Goal: Use online tool/utility: Utilize a website feature to perform a specific function

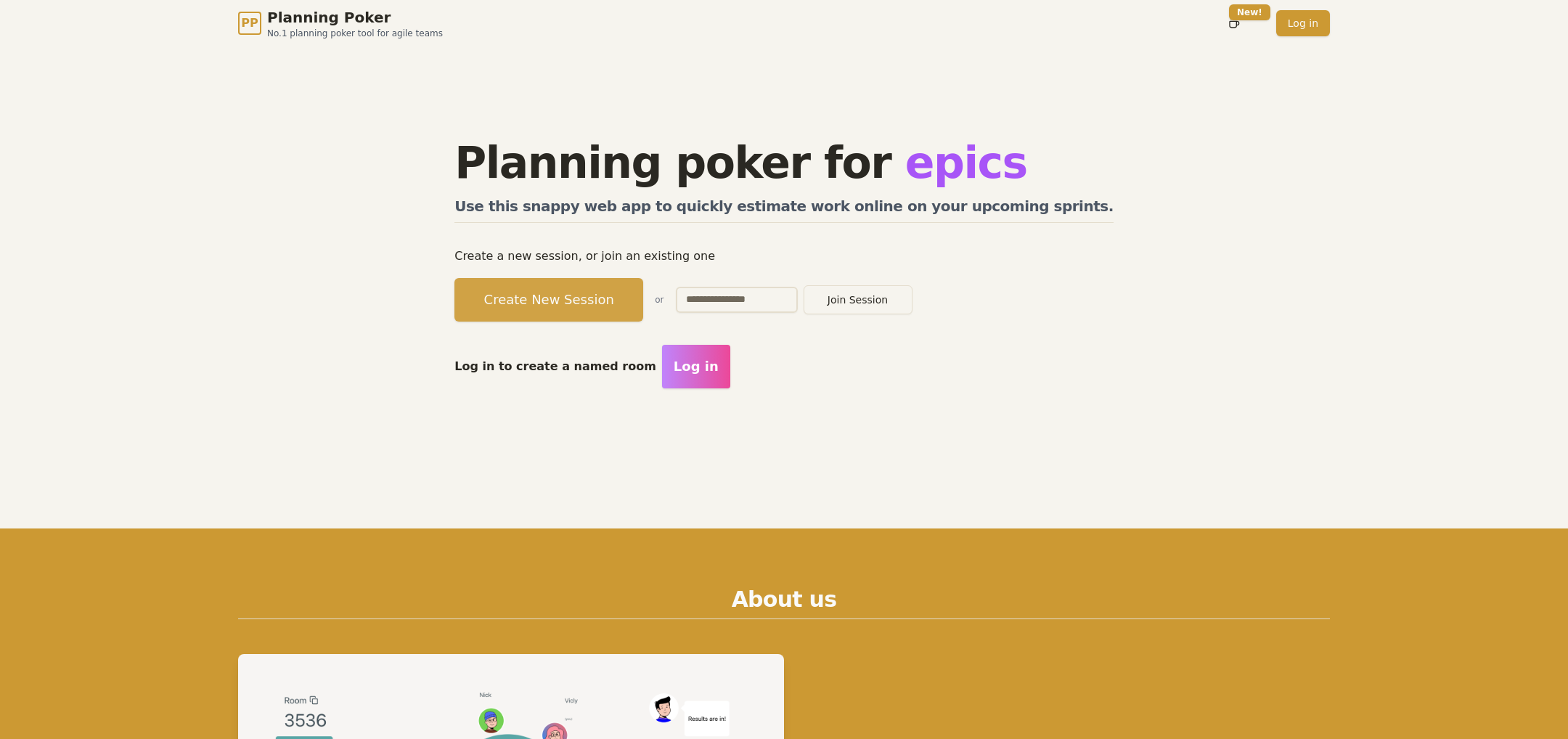
click at [595, 294] on button "Create New Session" at bounding box center [549, 300] width 188 height 44
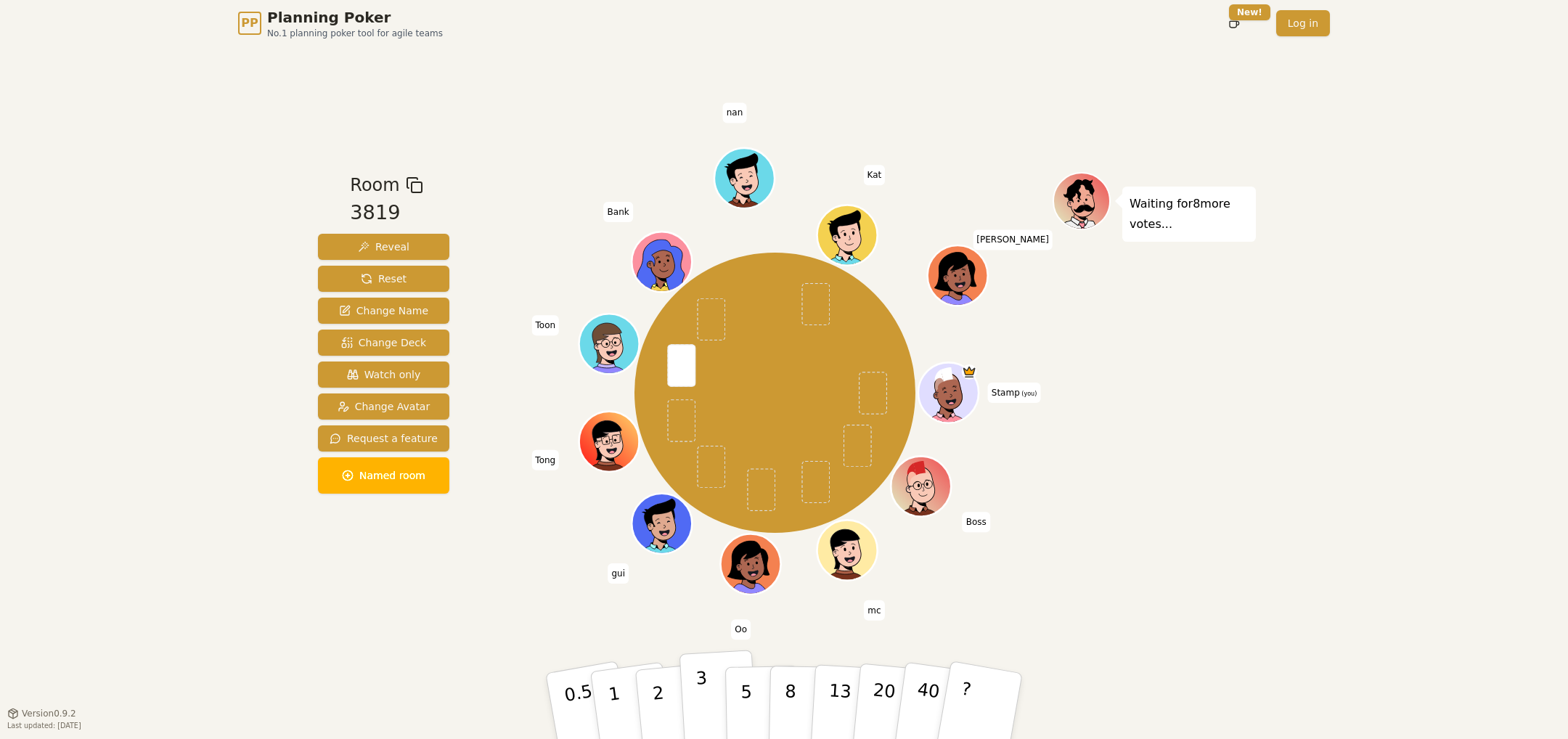
click at [708, 692] on button "3" at bounding box center [719, 706] width 80 height 113
click at [484, 597] on div "Room 3819 Reveal Reset Change Name Change Deck Watch only Change Avatar Request…" at bounding box center [784, 380] width 944 height 667
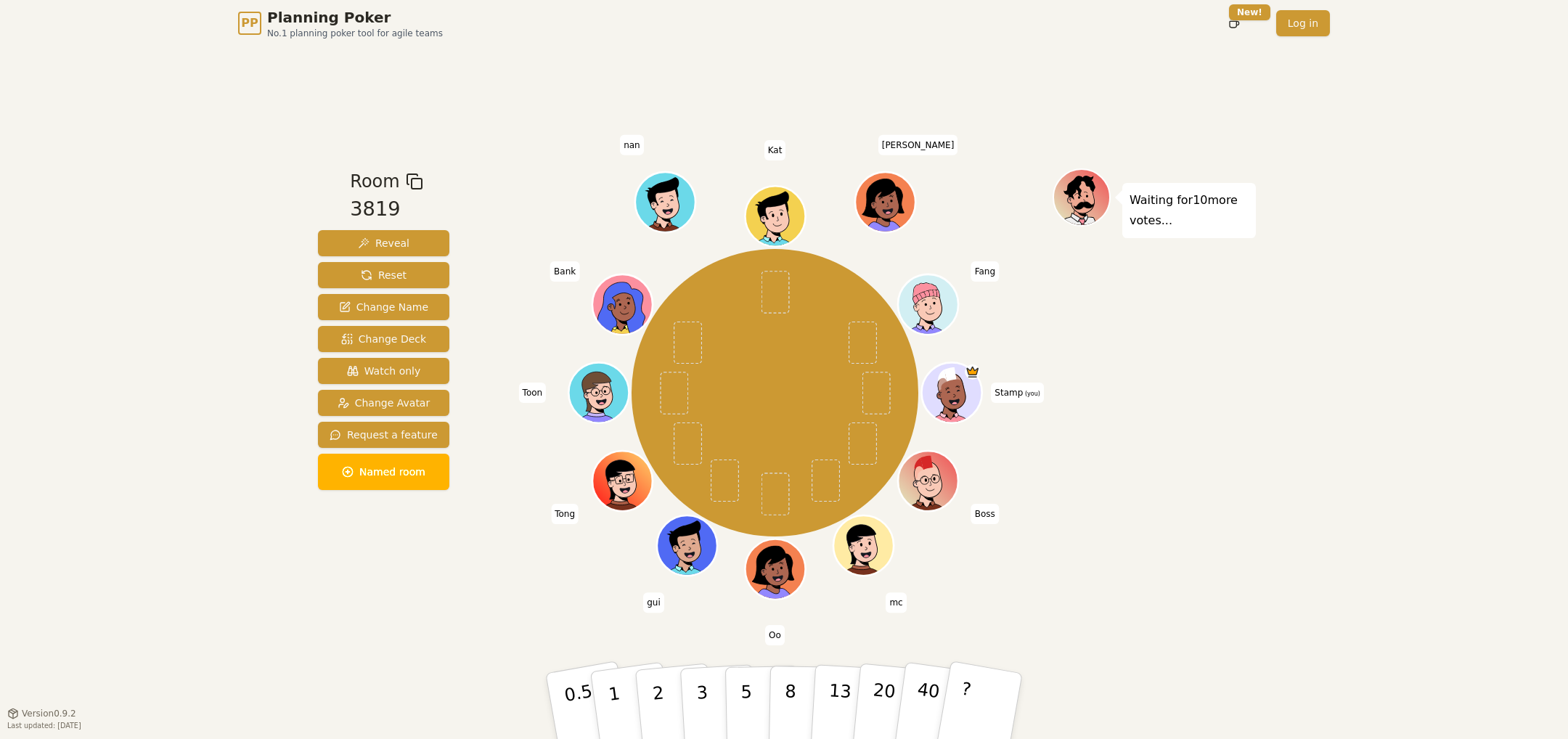
click at [505, 621] on div "Room 3819 Reveal Reset Change Name Change Deck Watch only Change Avatar Request…" at bounding box center [784, 380] width 944 height 667
click at [758, 693] on button "5" at bounding box center [763, 706] width 75 height 111
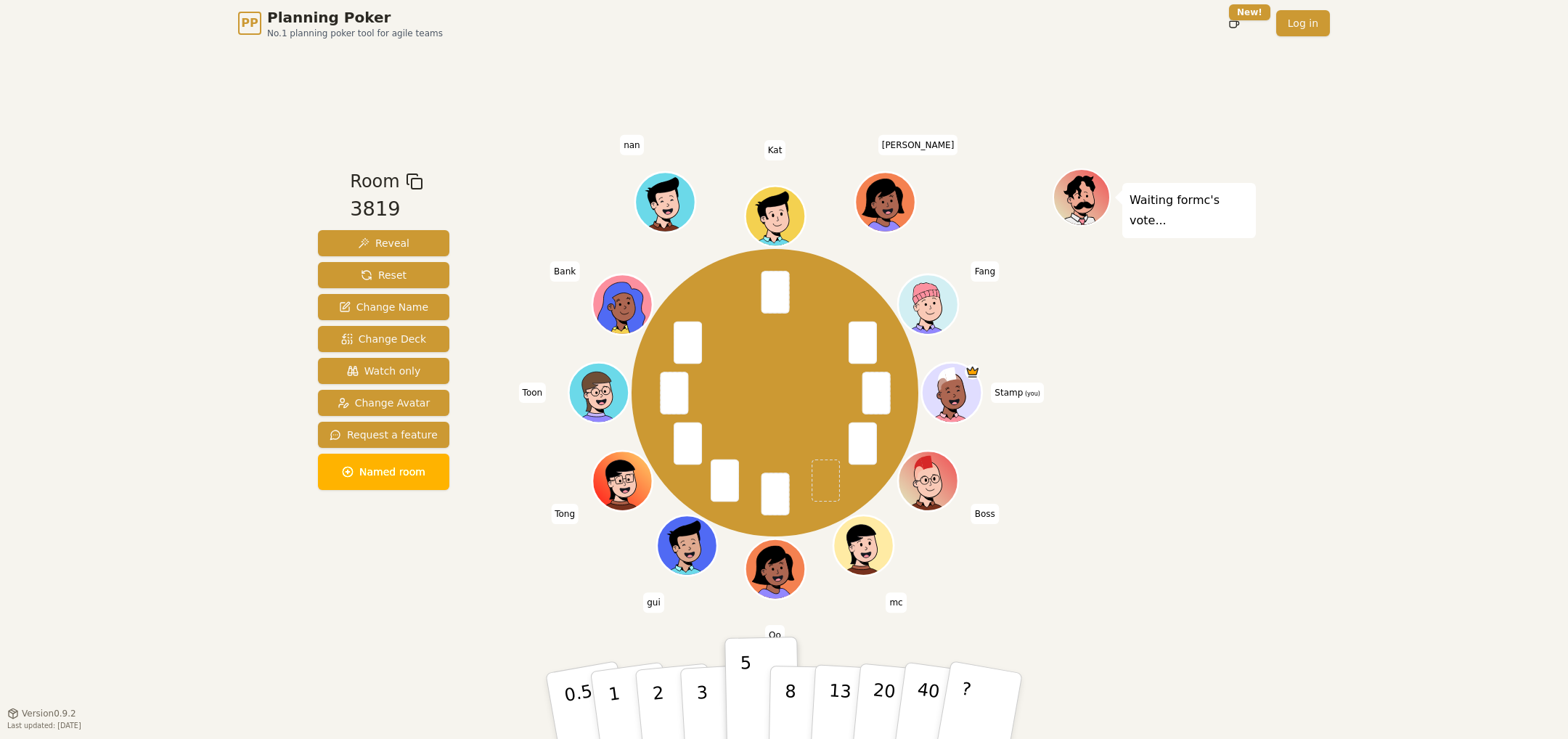
click at [1180, 562] on div "Waiting for mc 's vote..." at bounding box center [1154, 379] width 203 height 422
click at [796, 685] on button "8" at bounding box center [806, 706] width 75 height 111
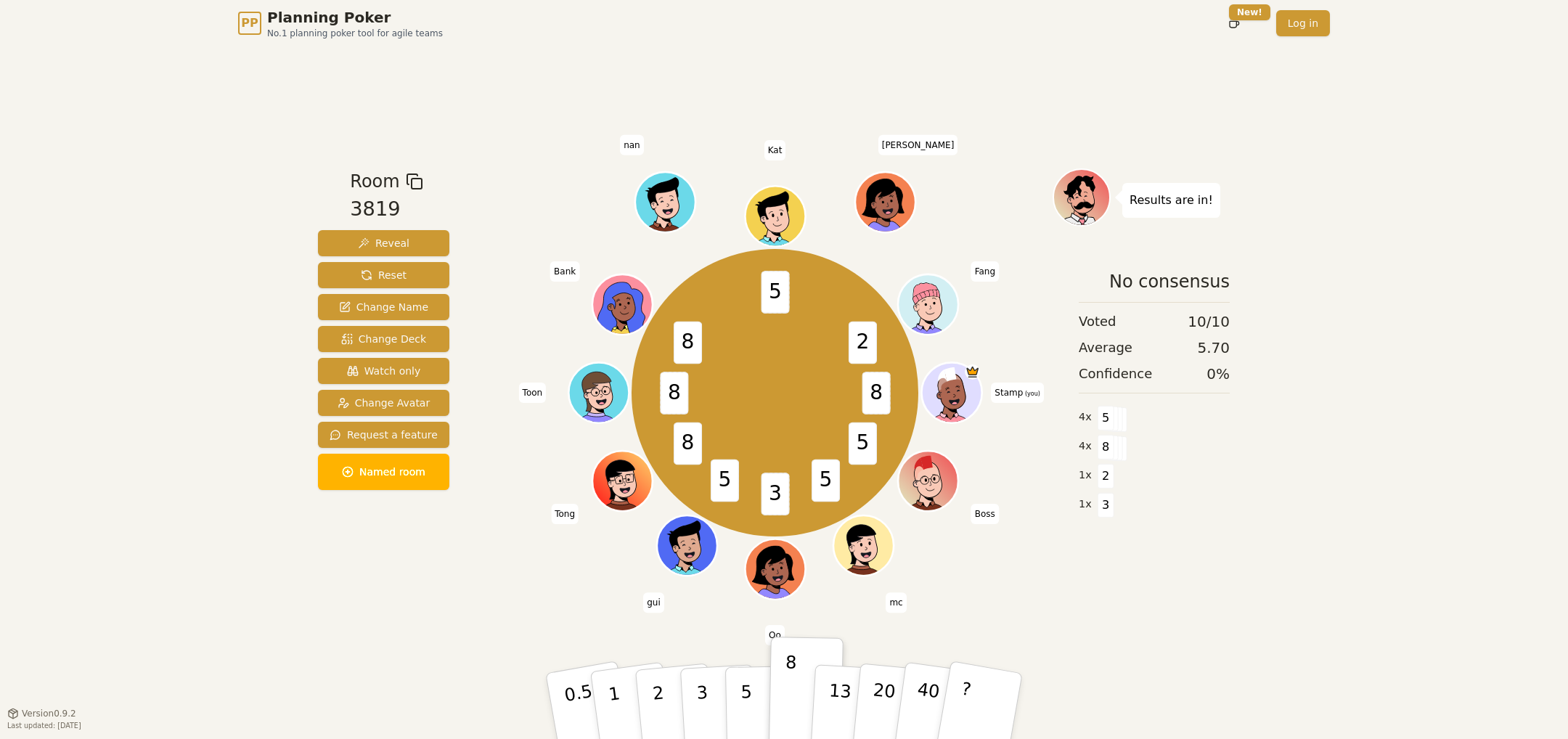
click at [565, 629] on div "Room 3819 Reveal Reset Change Name Change Deck Watch only Change Avatar Request…" at bounding box center [784, 380] width 944 height 667
click at [379, 278] on span "Reset" at bounding box center [384, 275] width 46 height 15
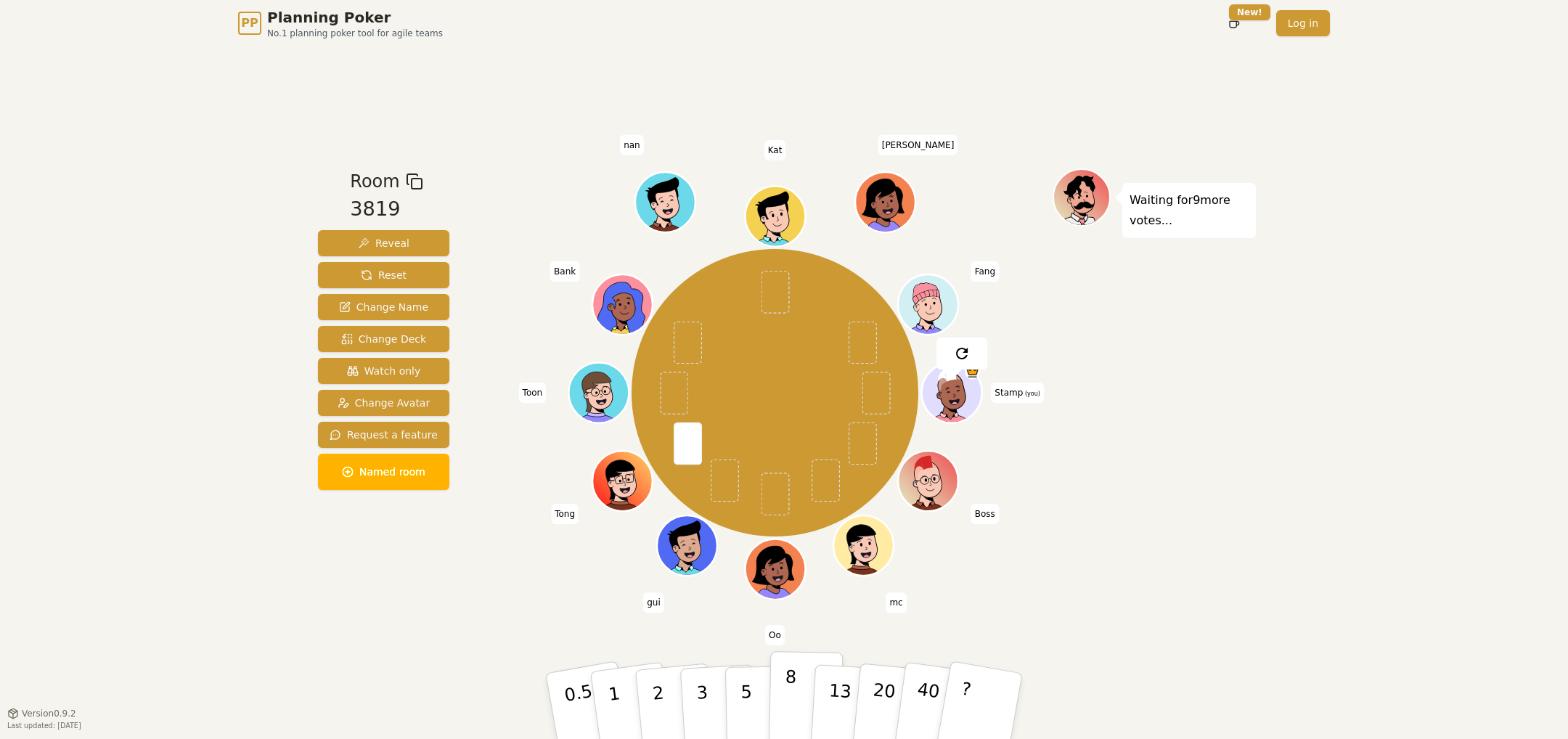
click at [784, 680] on p "8" at bounding box center [789, 706] width 12 height 79
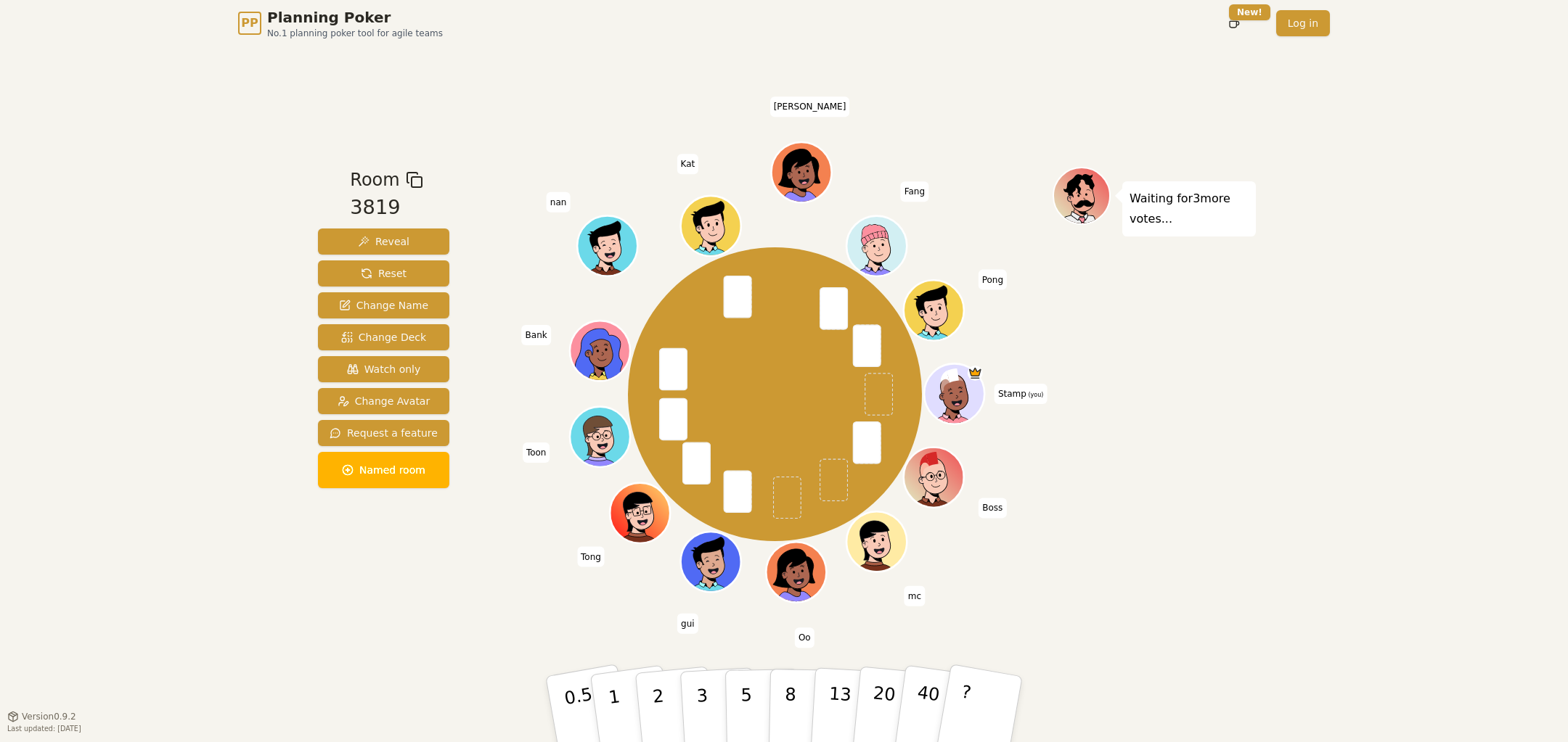
click at [503, 625] on div "Room 3819 Reveal Reset Change Name Change Deck Watch only Change Avatar Request…" at bounding box center [784, 381] width 944 height 670
click at [774, 710] on button "8" at bounding box center [806, 709] width 75 height 111
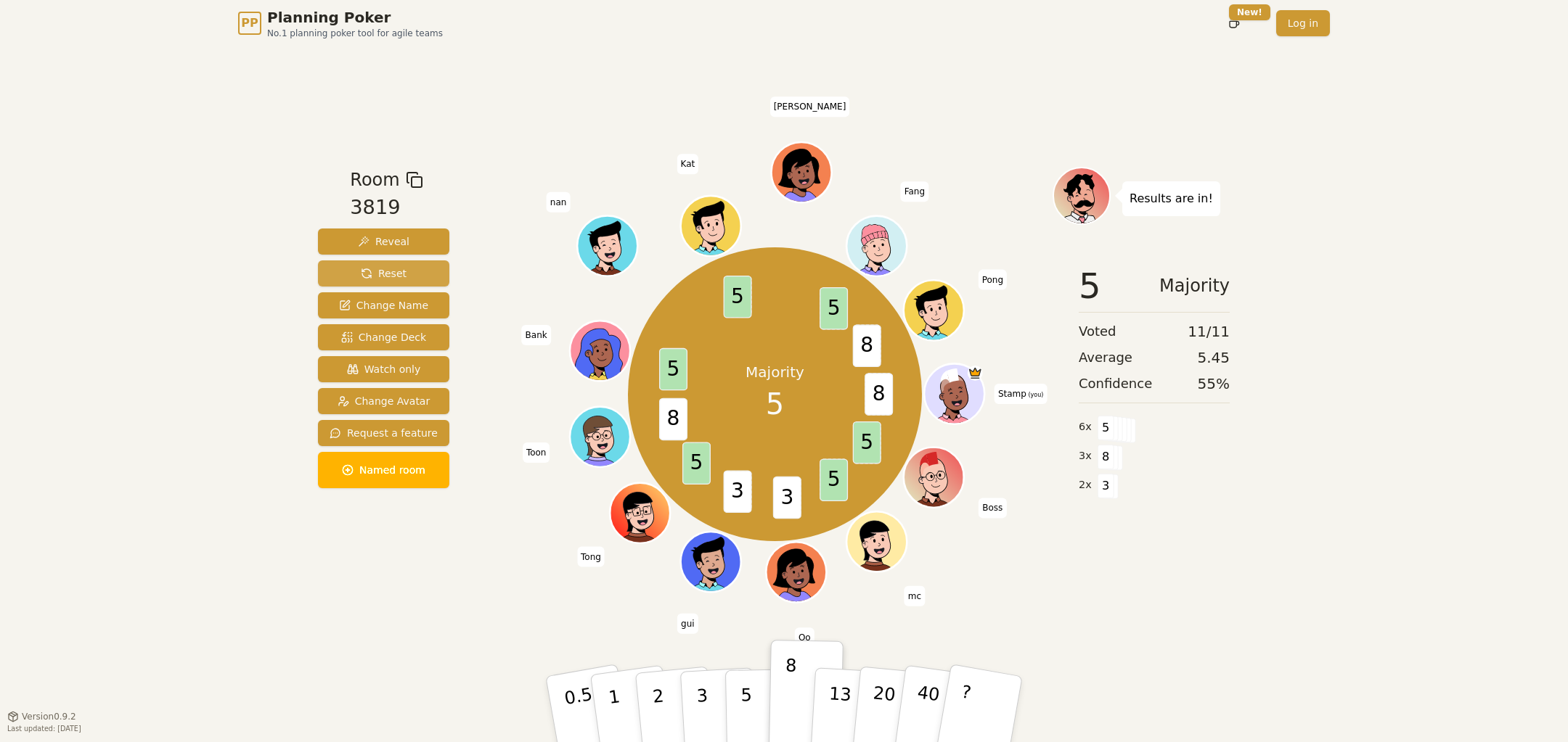
click at [401, 270] on span "Reset" at bounding box center [384, 273] width 46 height 15
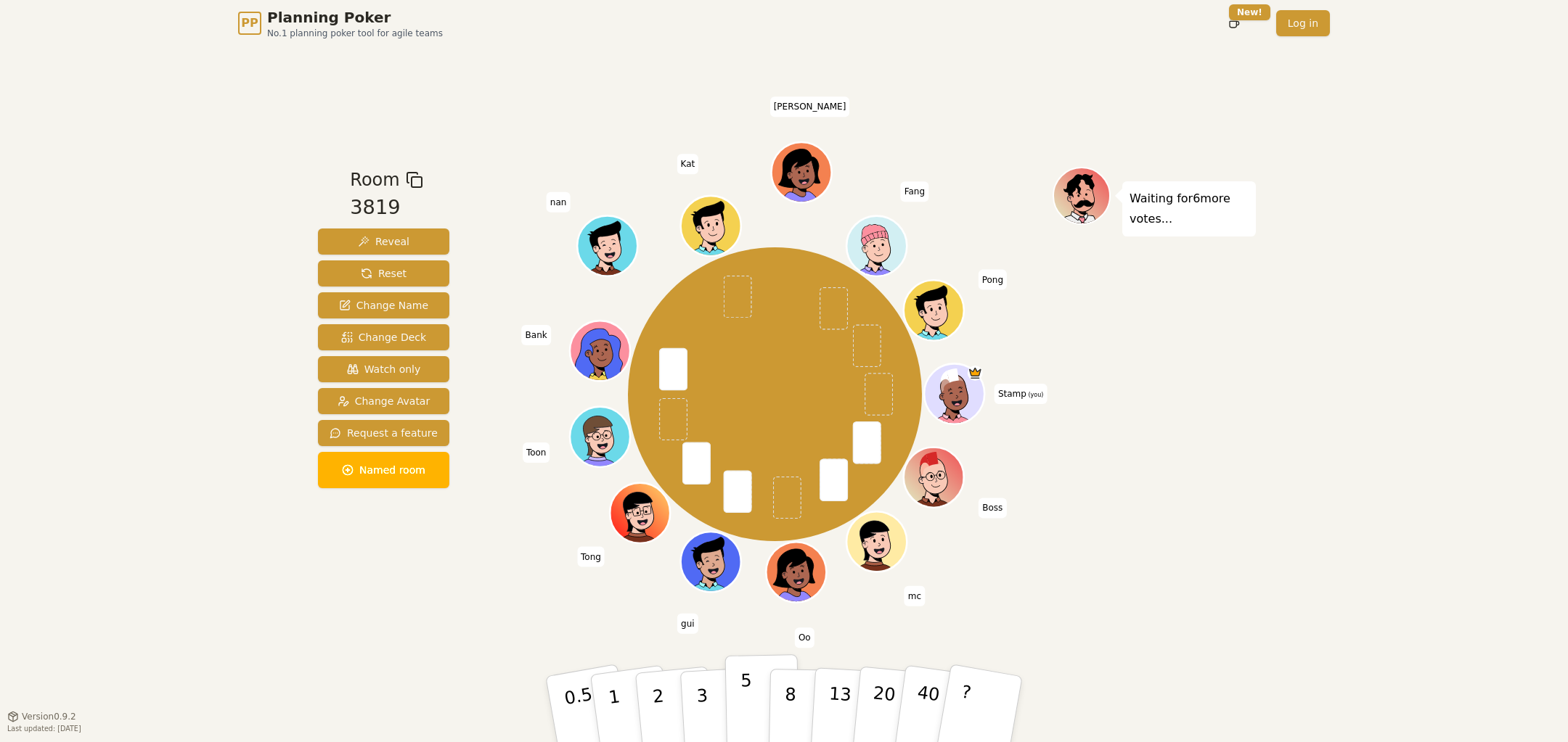
click at [758, 709] on button "5" at bounding box center [763, 709] width 75 height 111
click at [189, 230] on div "PP Planning Poker No.1 planning poker tool for agile teams Toggle theme New! Lo…" at bounding box center [784, 371] width 1568 height 742
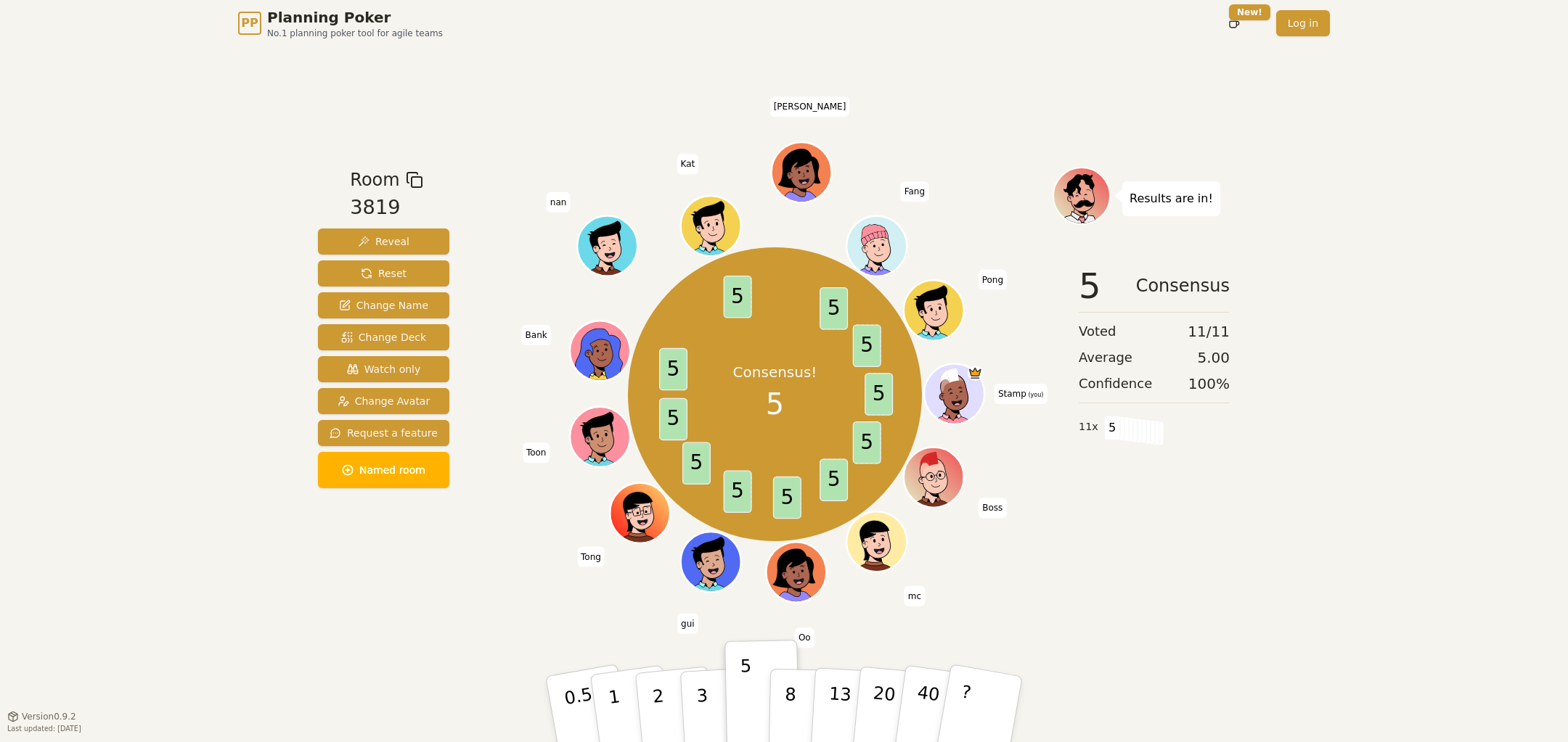
click at [209, 260] on div "PP Planning Poker No.1 planning poker tool for agile teams Toggle theme New! Lo…" at bounding box center [784, 371] width 1568 height 742
click at [386, 271] on span "Reset" at bounding box center [384, 273] width 46 height 15
click at [376, 272] on span "Reset" at bounding box center [384, 273] width 46 height 15
click at [376, 296] on button "Change Name" at bounding box center [384, 305] width 132 height 26
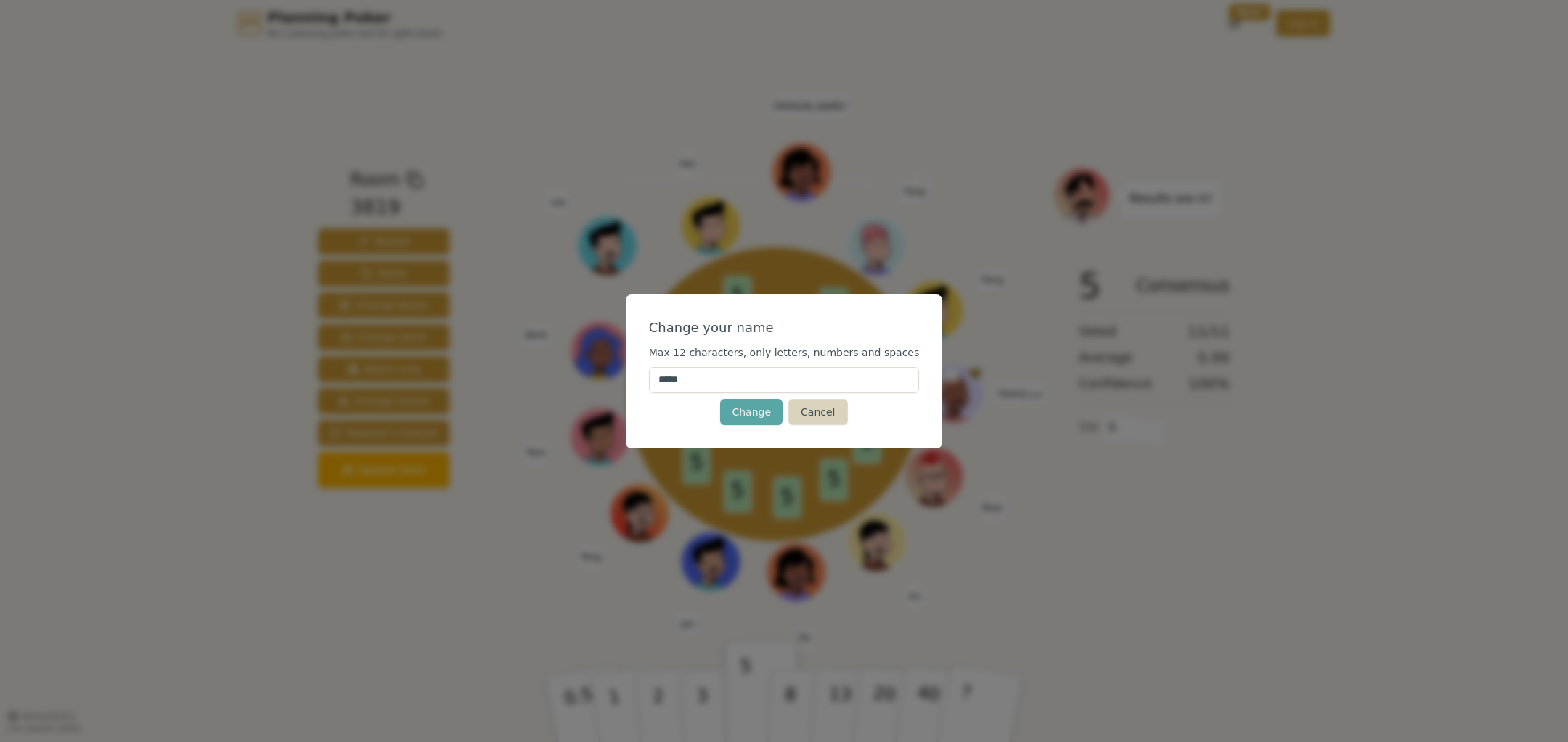
click at [827, 409] on button "Cancel" at bounding box center [817, 412] width 59 height 26
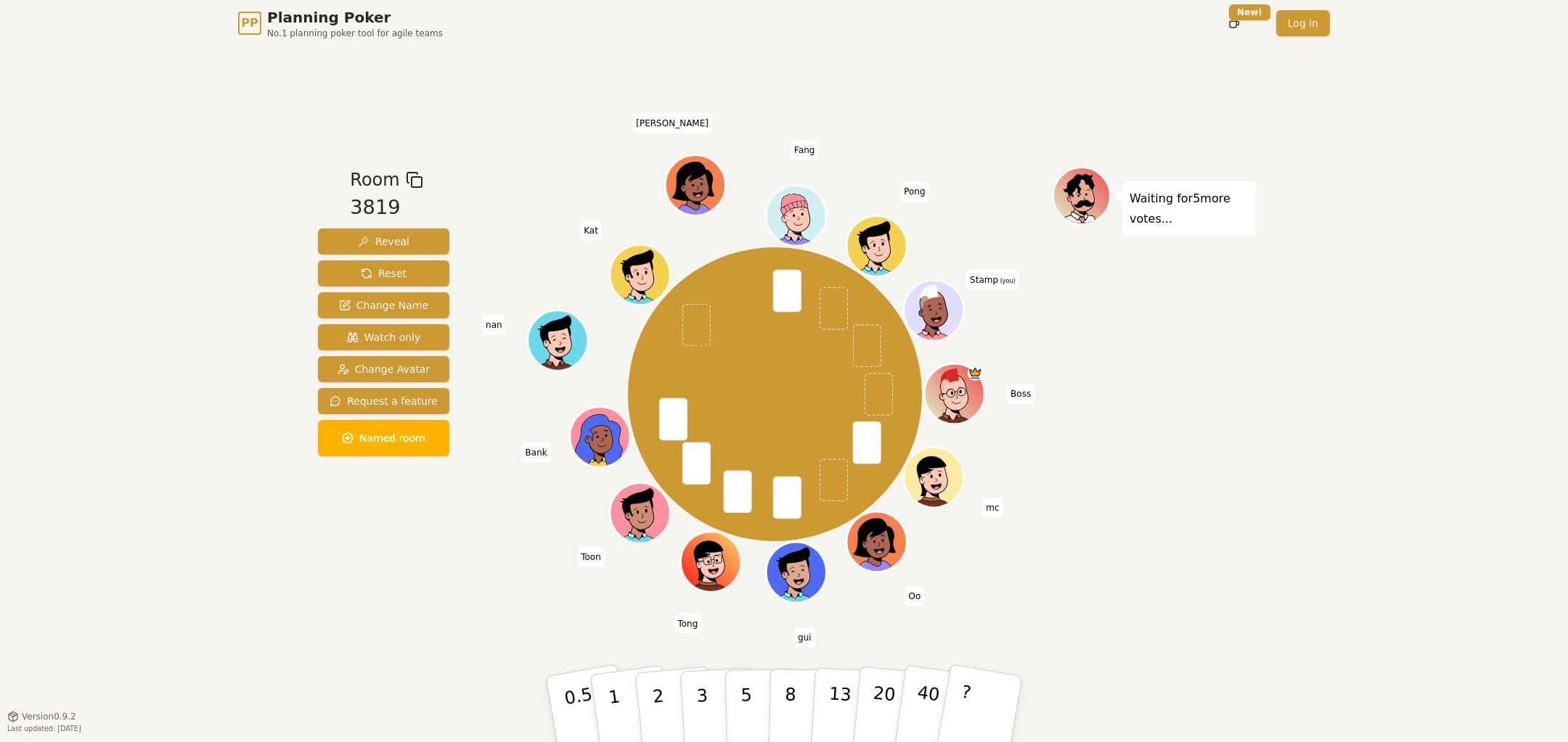
click at [439, 575] on div "Room 3819 Reveal Reset Change Name Watch only Change Avatar Request a feature N…" at bounding box center [383, 381] width 143 height 428
click at [712, 697] on button "3" at bounding box center [719, 709] width 80 height 113
click at [413, 585] on div "Room 3819 Reveal Reset Change Name Watch only Change Avatar Request a feature N…" at bounding box center [383, 381] width 143 height 428
click at [701, 694] on p "3" at bounding box center [702, 710] width 16 height 80
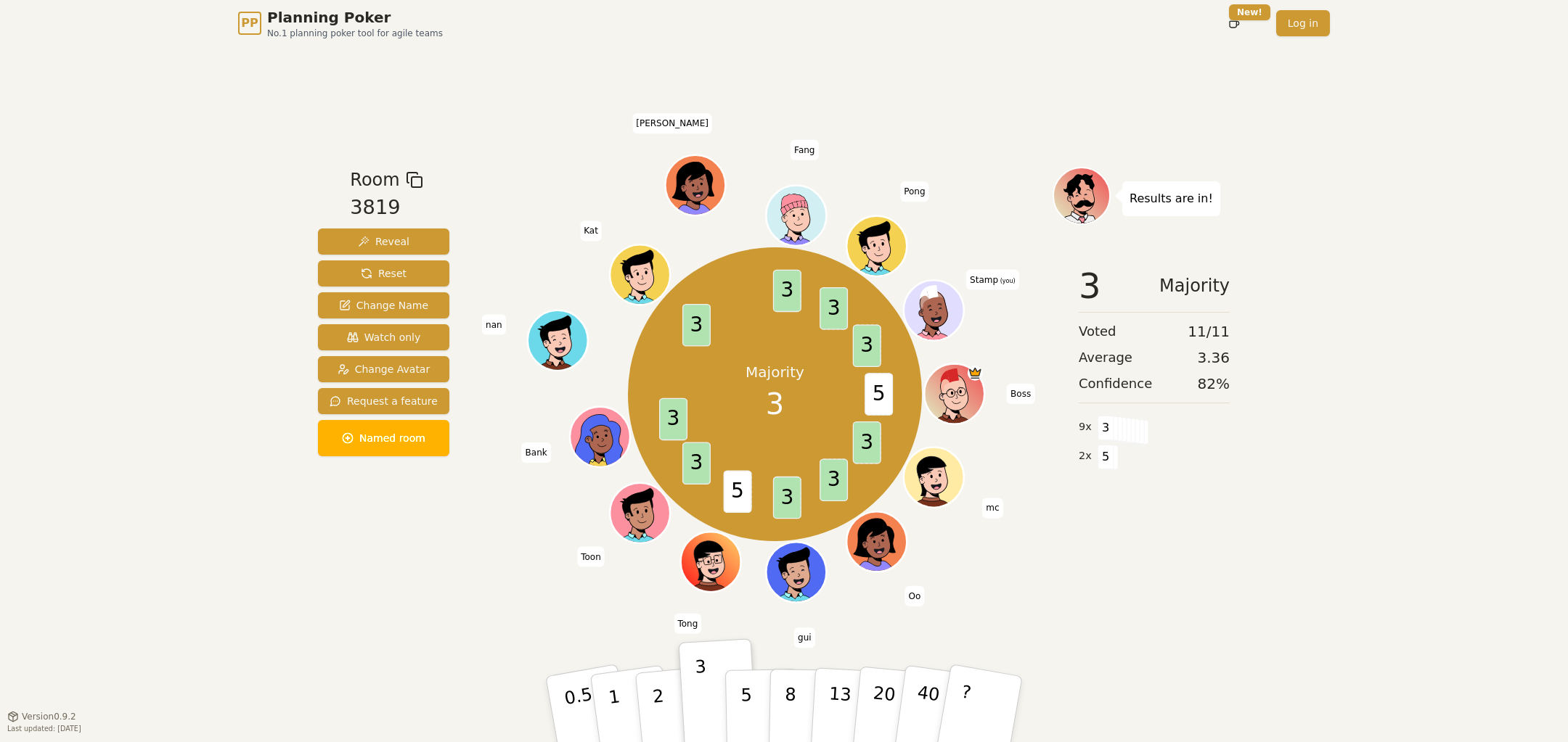
click at [344, 565] on div "Room 3819 Reveal Reset Change Name Watch only Change Avatar Request a feature N…" at bounding box center [383, 381] width 143 height 428
click at [392, 280] on span "Reset" at bounding box center [384, 273] width 46 height 15
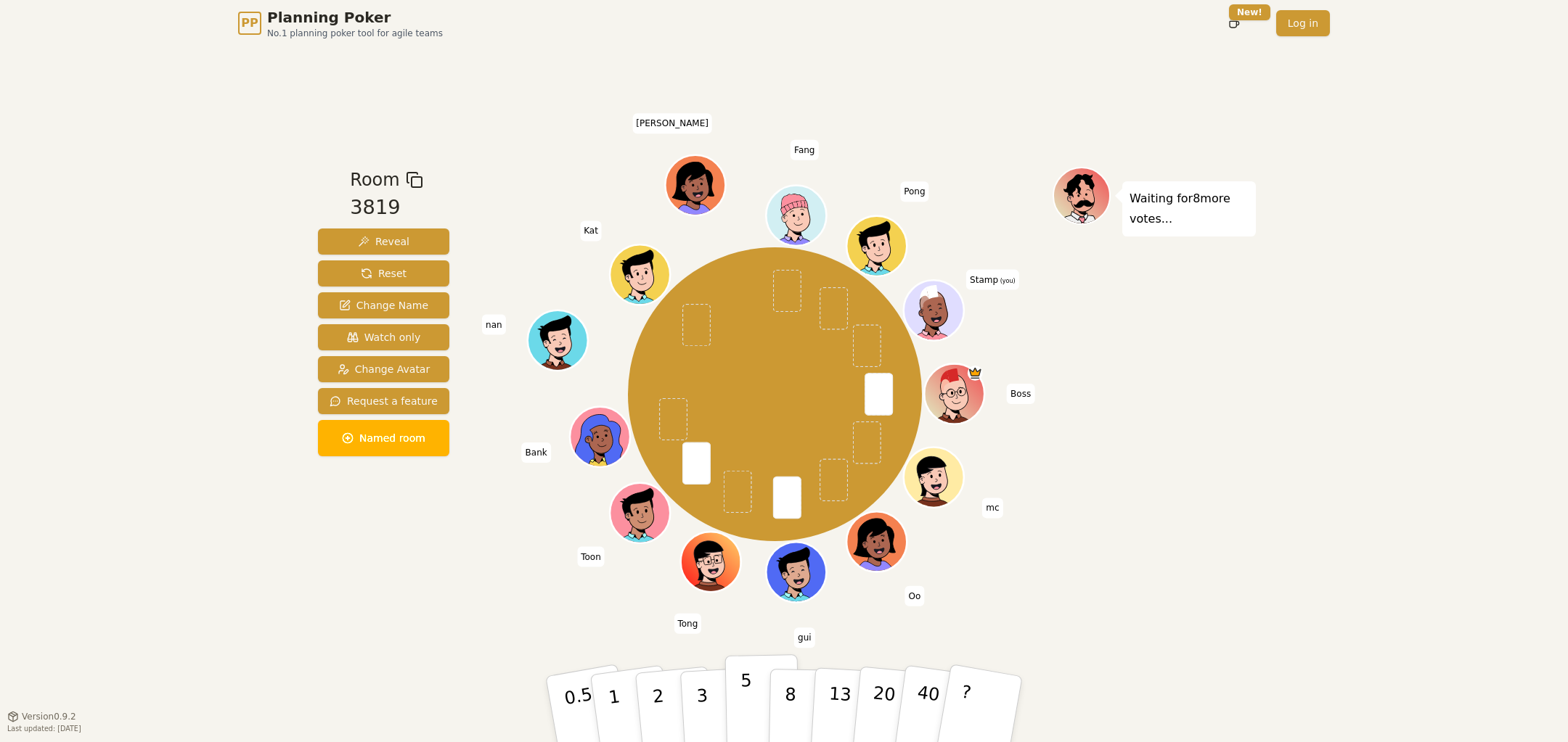
click at [745, 696] on p "5" at bounding box center [746, 709] width 12 height 79
click at [462, 558] on div "Room 3819 Reveal Reset Change Name Watch only Change Avatar Request a feature N…" at bounding box center [784, 381] width 944 height 428
click at [755, 693] on button "5" at bounding box center [763, 709] width 75 height 111
click at [663, 705] on button "2" at bounding box center [675, 710] width 82 height 115
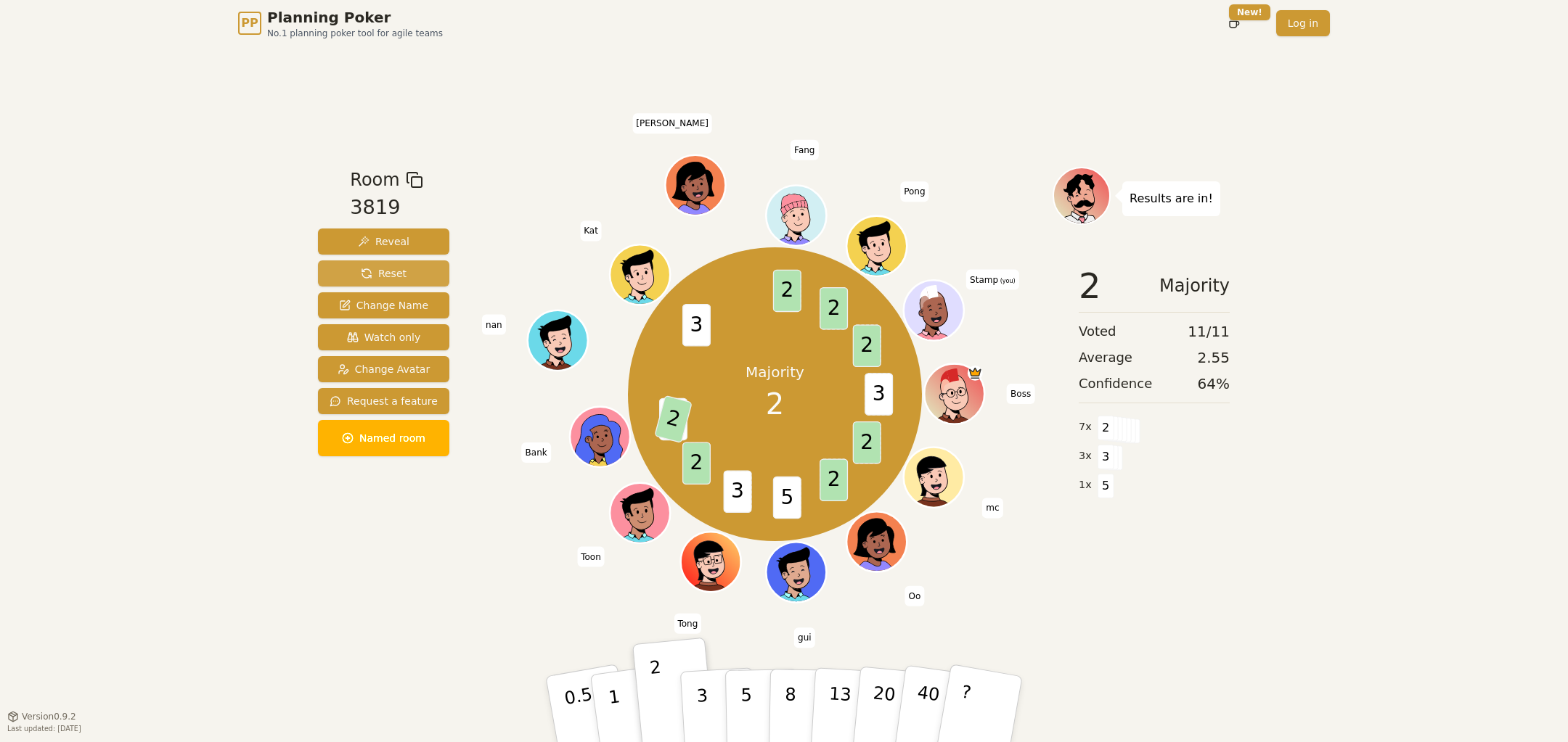
click at [362, 270] on span "Reset" at bounding box center [384, 273] width 46 height 15
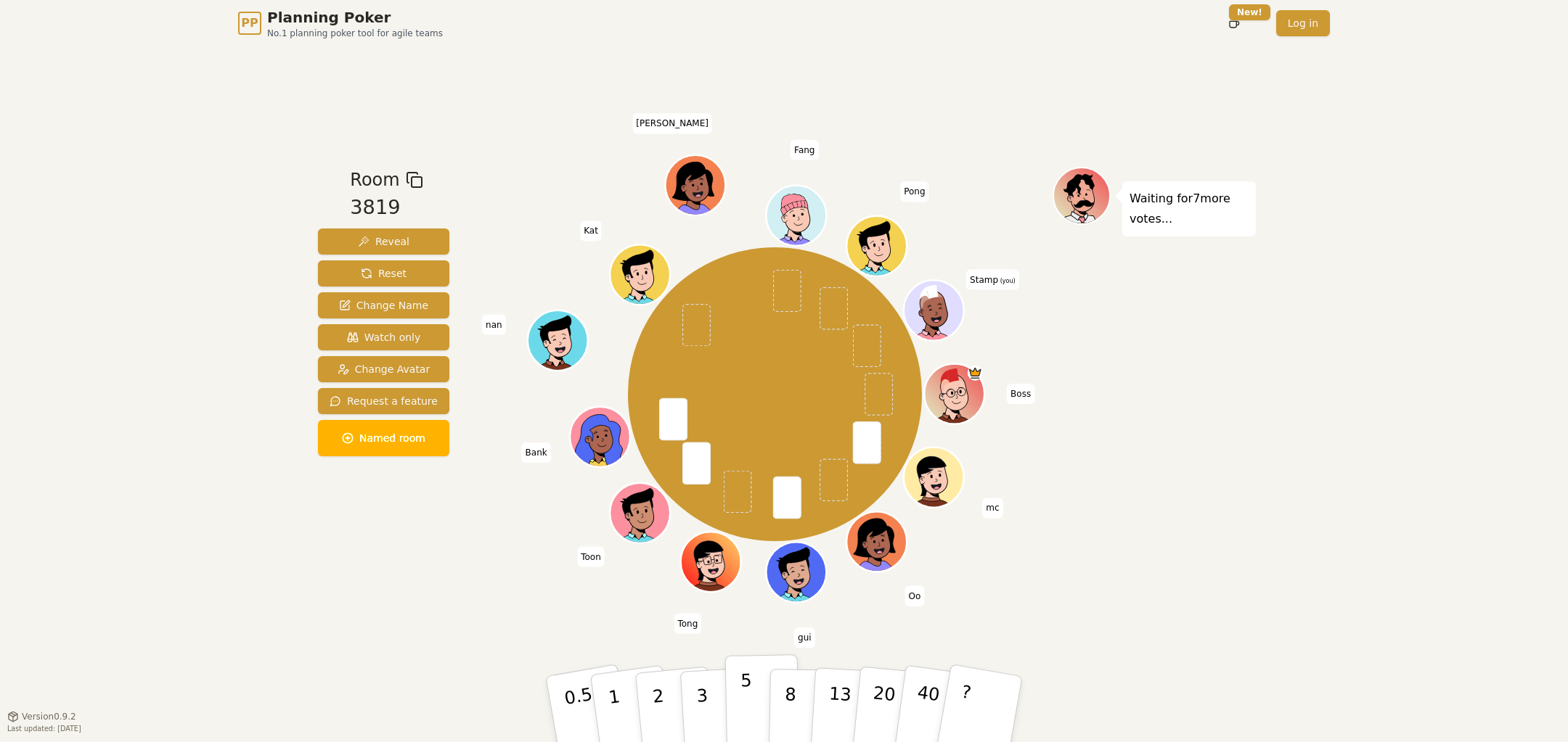
click at [756, 705] on button "5" at bounding box center [763, 709] width 75 height 111
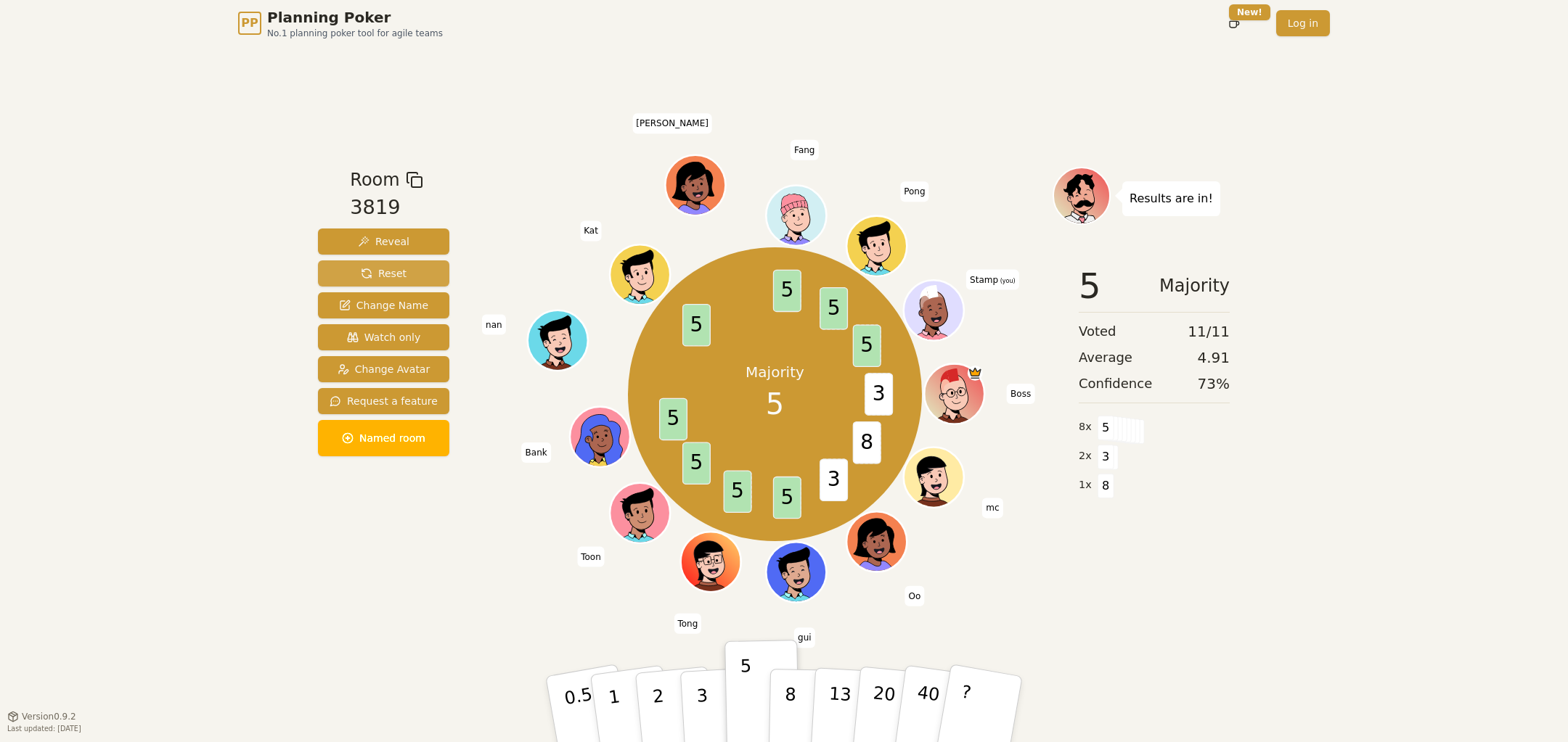
click at [377, 278] on span "Reset" at bounding box center [384, 273] width 46 height 15
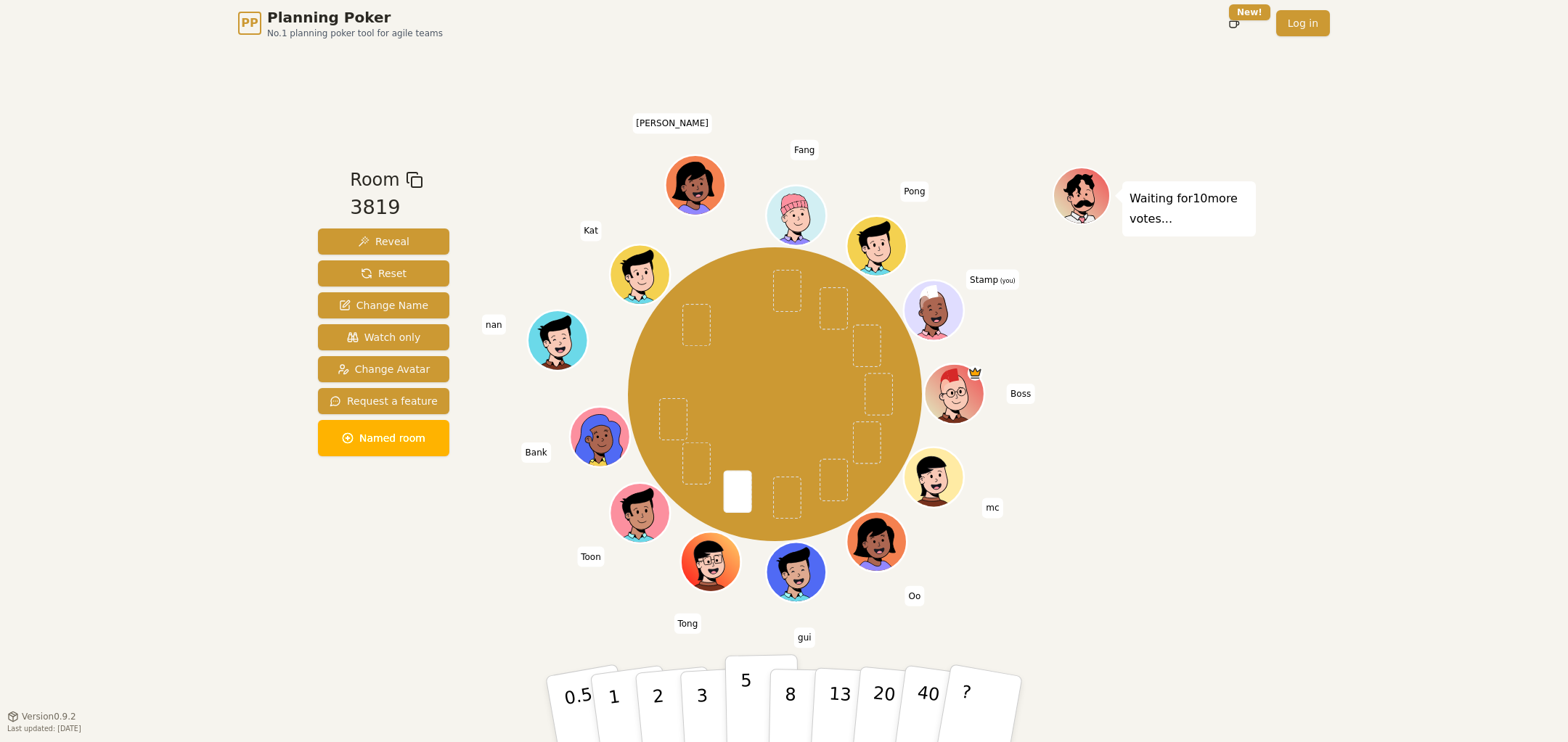
click at [741, 698] on p "5" at bounding box center [746, 709] width 12 height 79
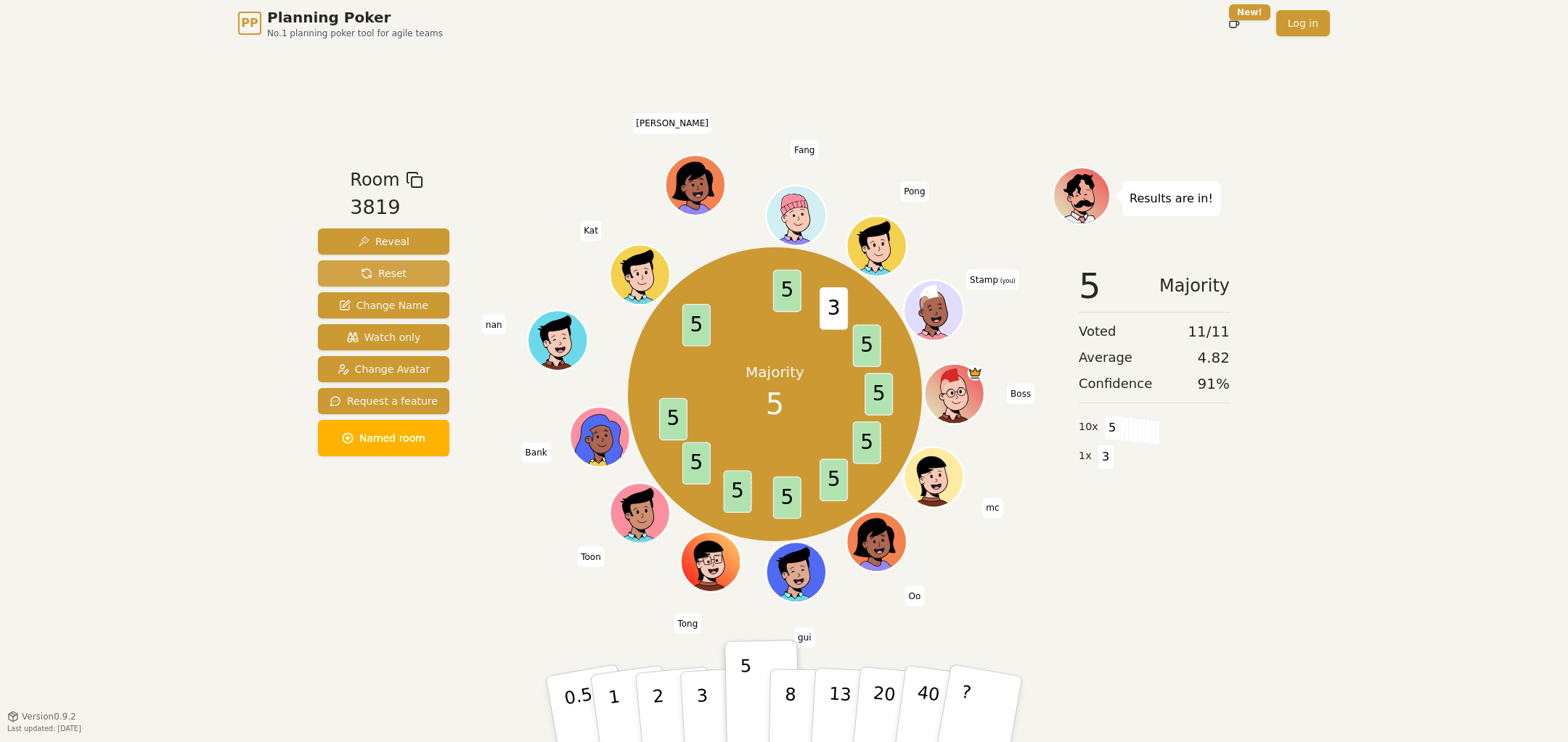
click at [375, 268] on span "Reset" at bounding box center [384, 273] width 46 height 15
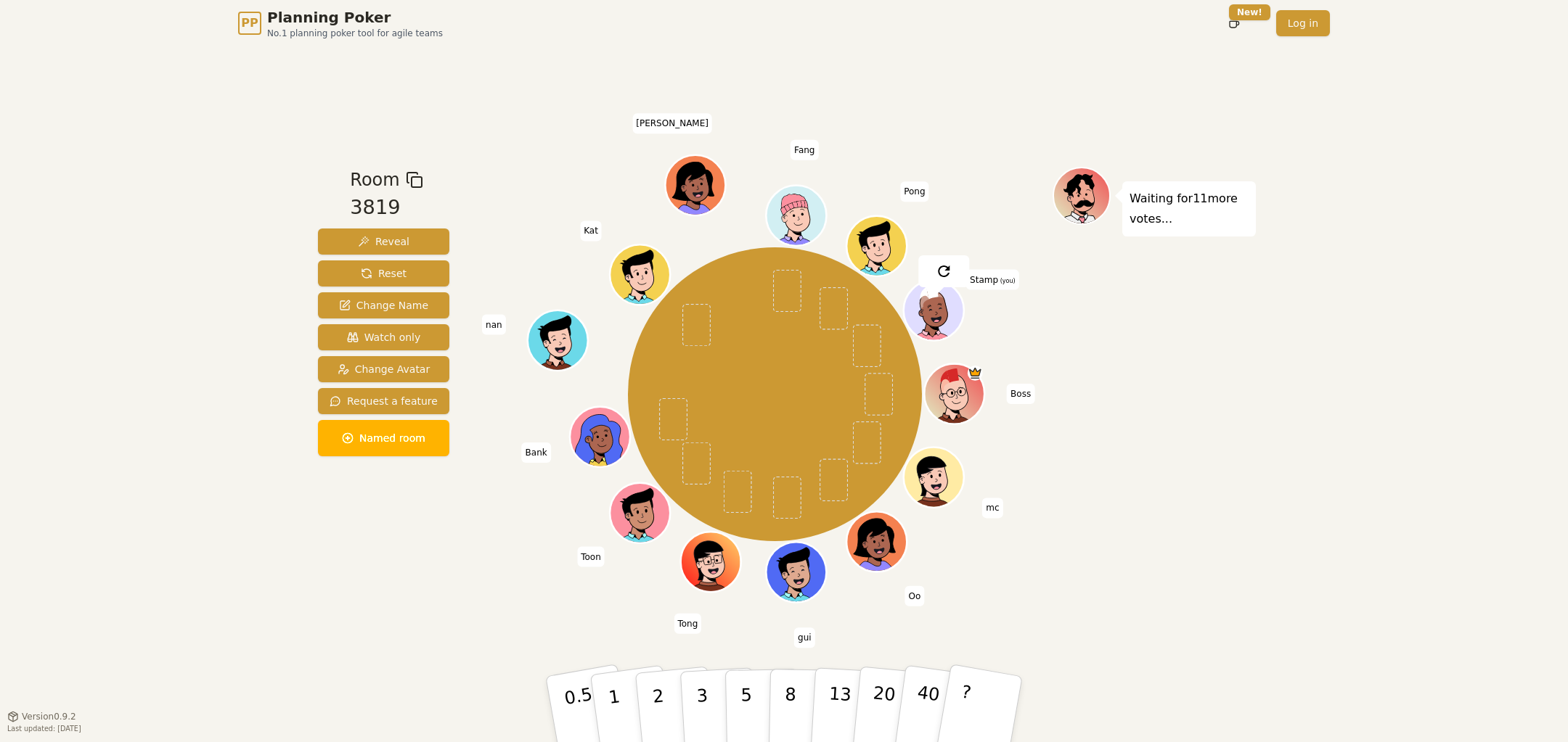
click at [249, 254] on div "PP Planning Poker No.1 planning poker tool for agile teams Toggle theme New! Lo…" at bounding box center [784, 371] width 1568 height 742
click at [786, 698] on p "8" at bounding box center [789, 709] width 12 height 79
